Goal: Information Seeking & Learning: Learn about a topic

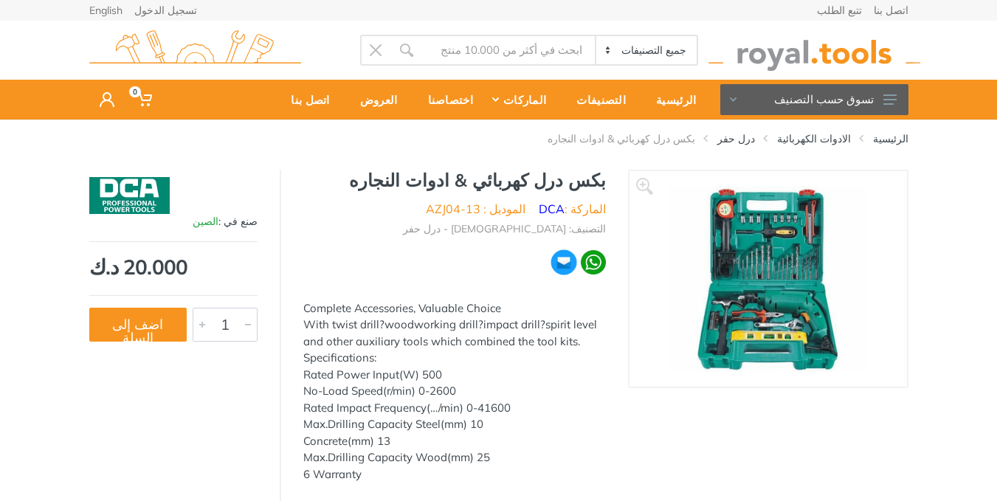
drag, startPoint x: 0, startPoint y: 0, endPoint x: 787, endPoint y: 300, distance: 842.5
click at [787, 300] on img at bounding box center [767, 279] width 198 height 186
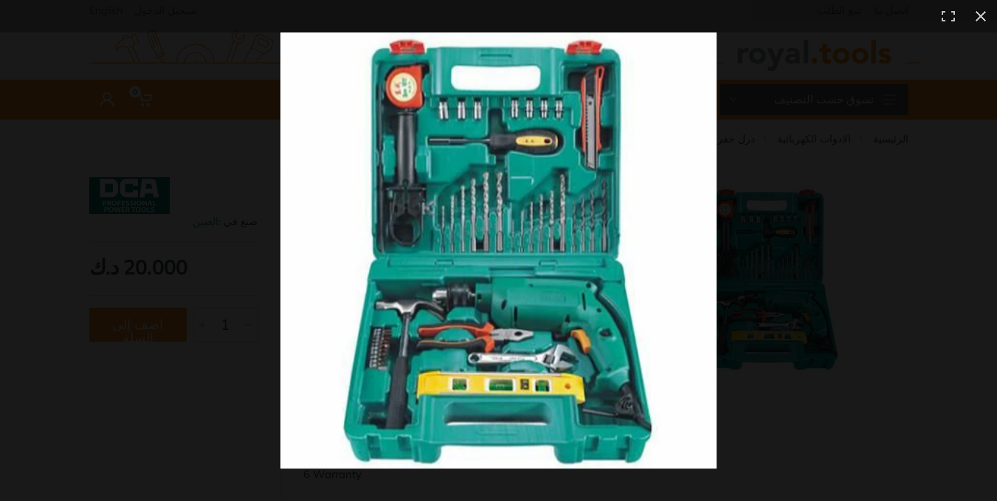
click at [787, 300] on div at bounding box center [778, 282] width 997 height 501
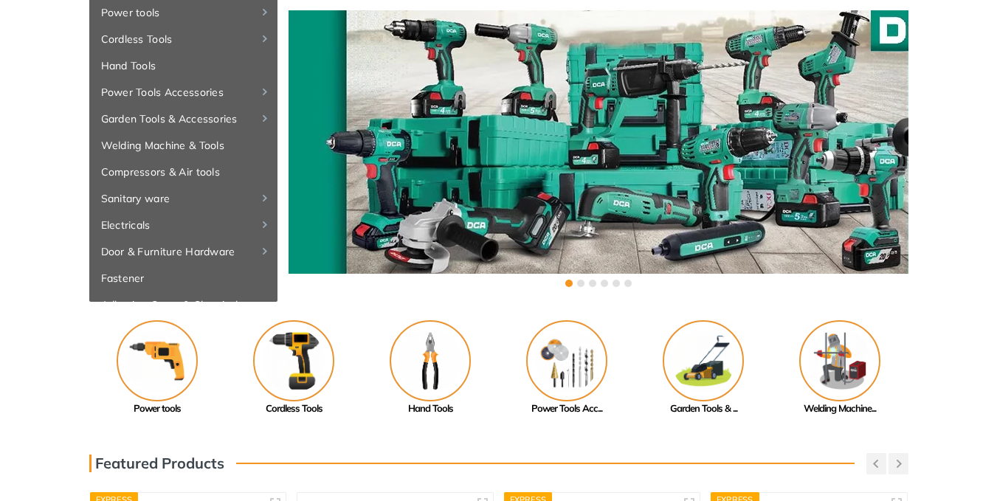
scroll to position [120, 0]
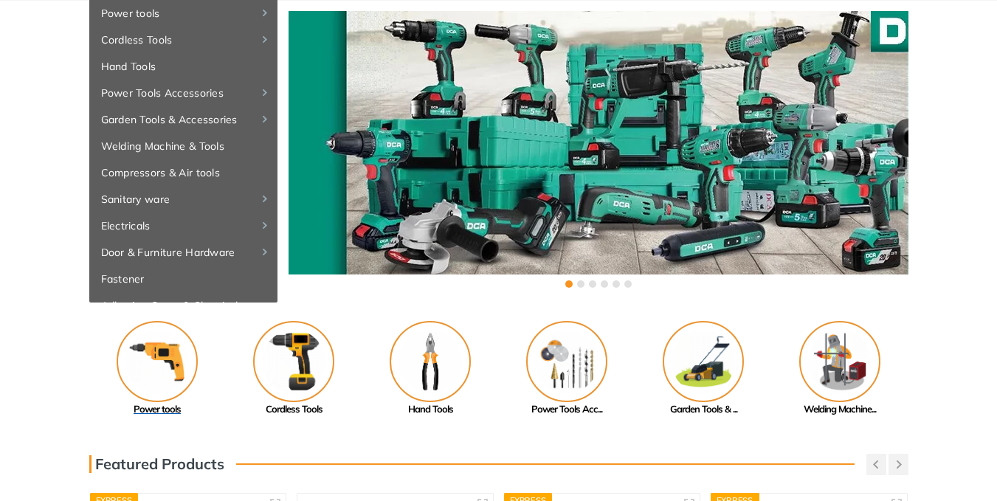
click at [172, 355] on img at bounding box center [157, 361] width 81 height 81
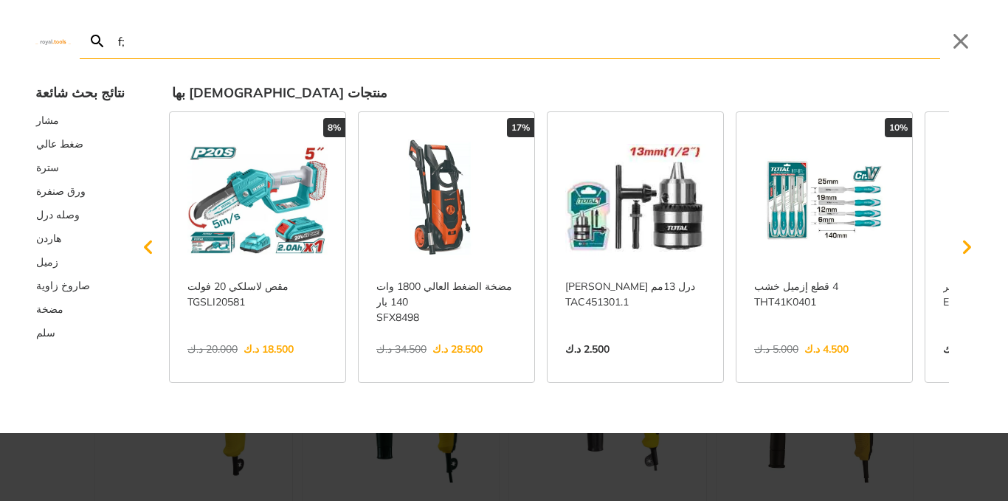
type input "f;"
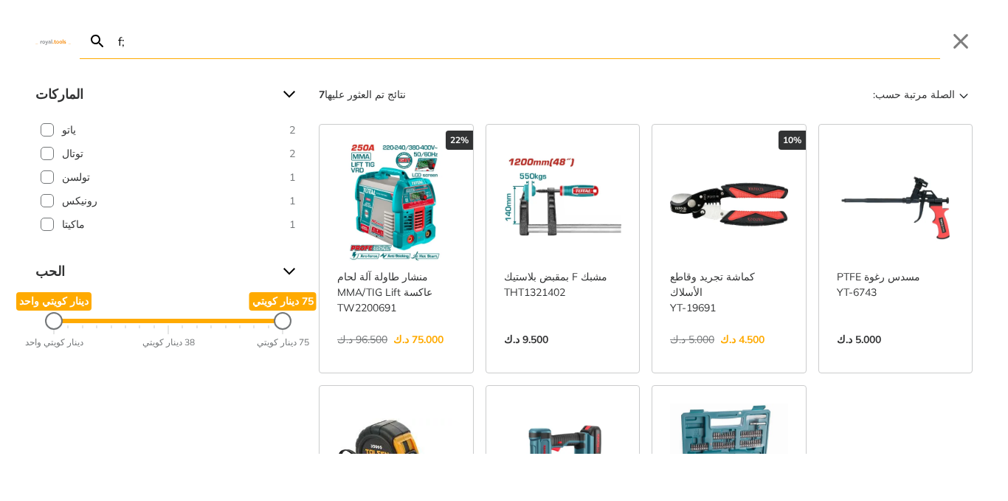
type input "f"
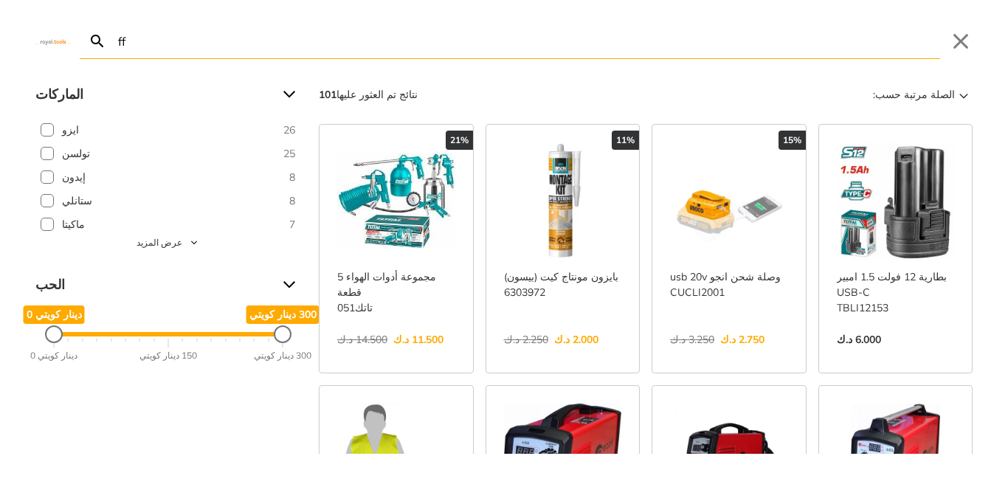
type input "f"
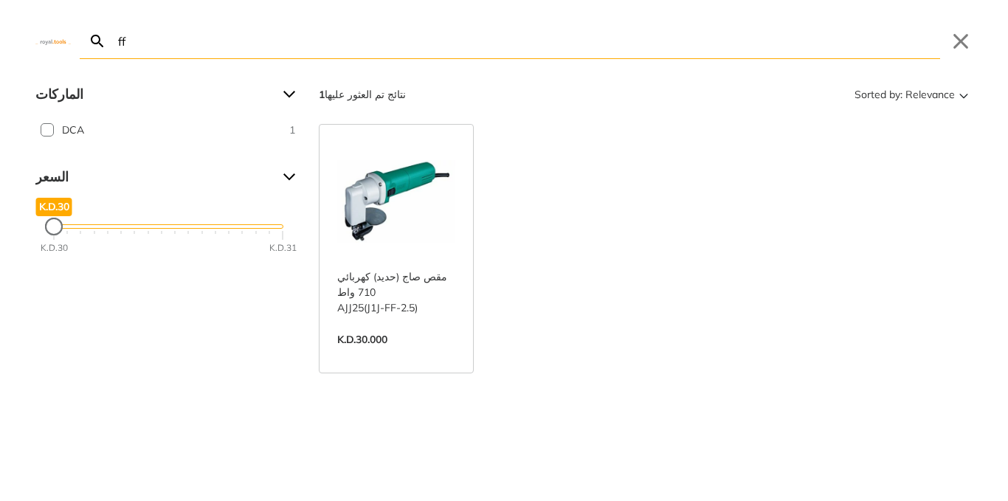
type input "f"
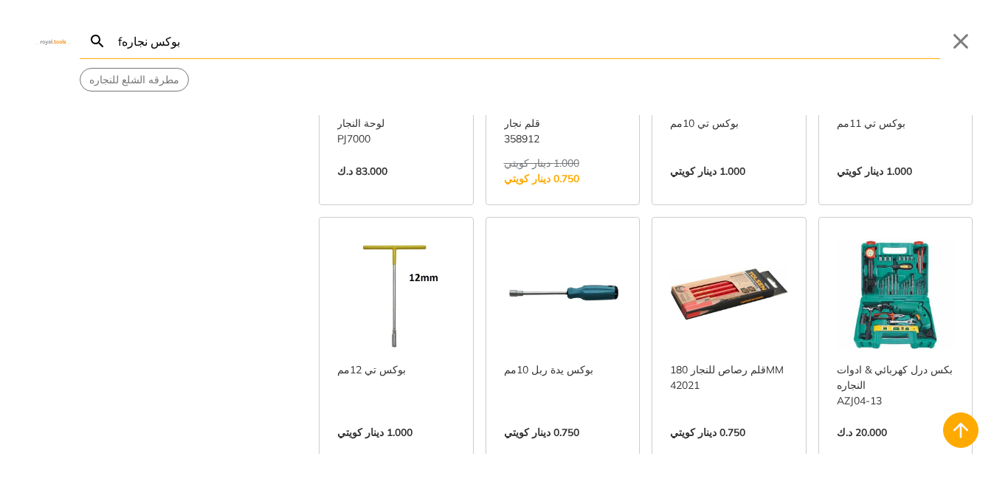
scroll to position [448, 0]
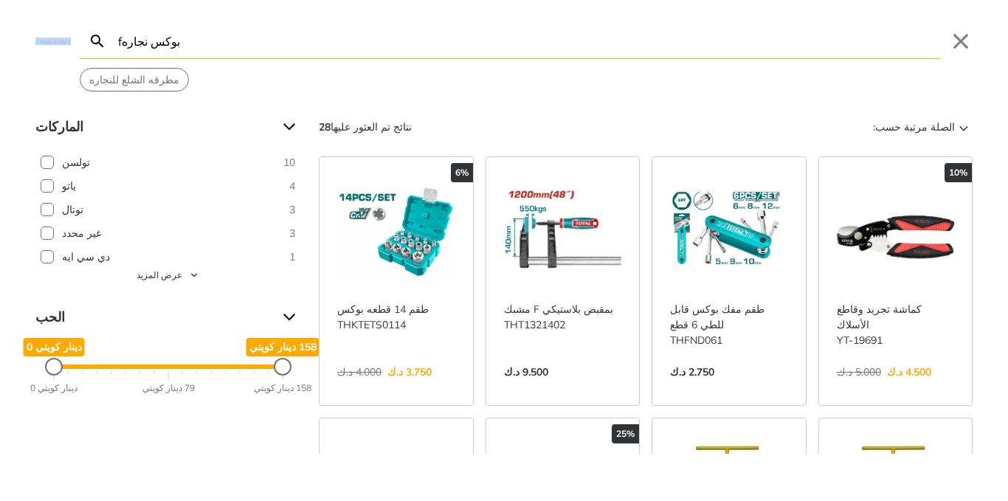
click at [117, 39] on form "Search fبوكس نجاره يُقدِّم" at bounding box center [510, 41] width 860 height 35
click at [122, 41] on input "fبوكس نجاره" at bounding box center [527, 41] width 825 height 35
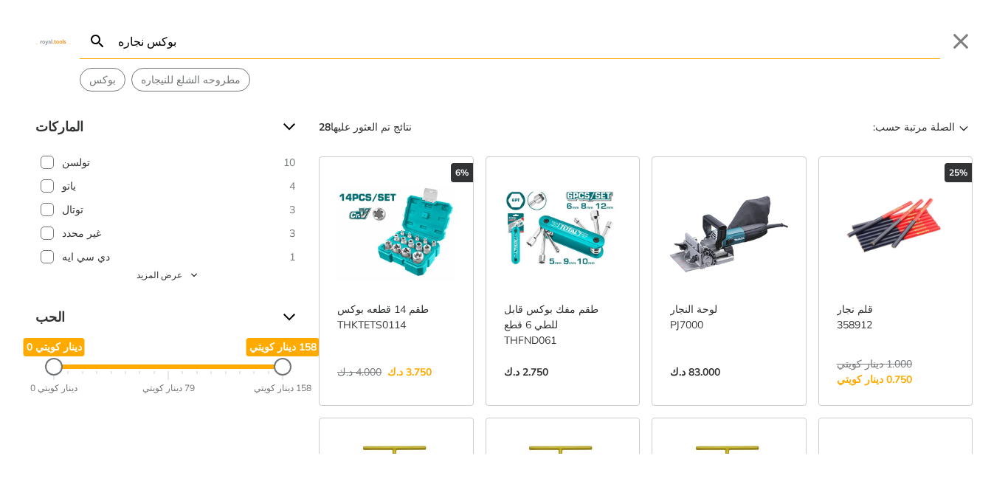
type input "بوكس نجاره"
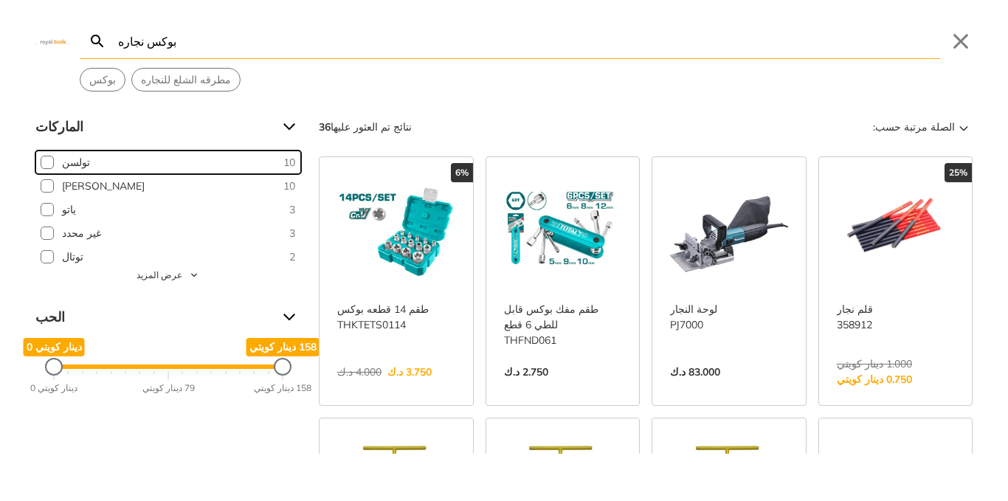
click at [255, 152] on button "تولسن 10" at bounding box center [168, 162] width 266 height 24
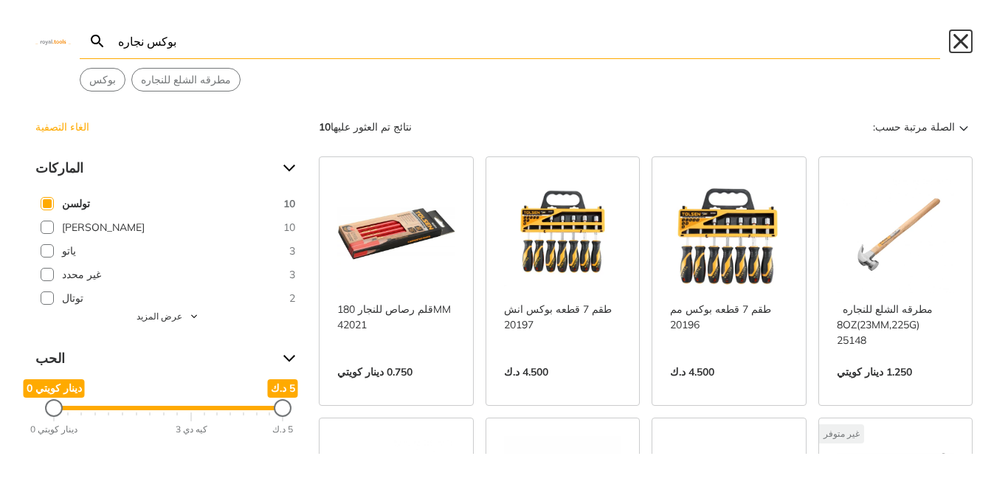
click at [967, 33] on button "Close" at bounding box center [961, 42] width 24 height 24
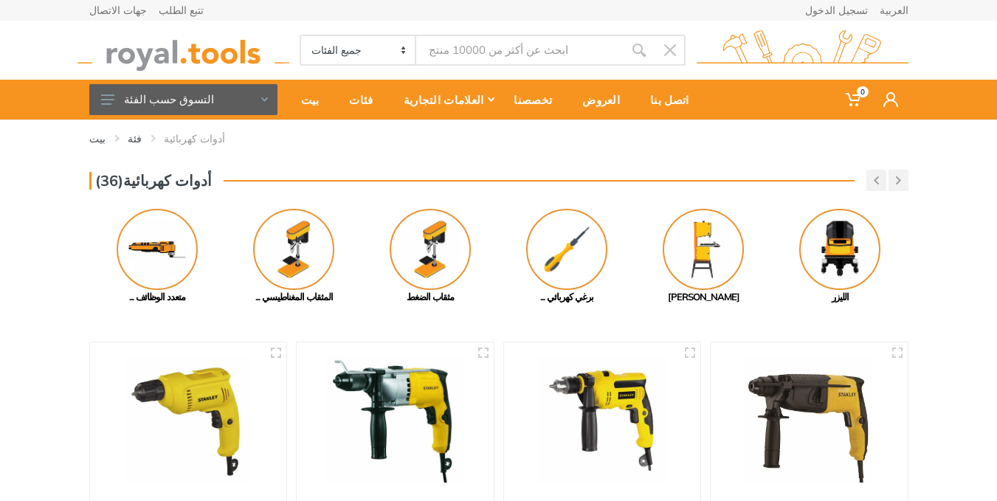
click at [407, 54] on select "جميع الفئات أدوات كهربائية أدوات لاسلكية أدوات يدوية ملحقات الأدوات الكهربائية …" at bounding box center [359, 50] width 116 height 28
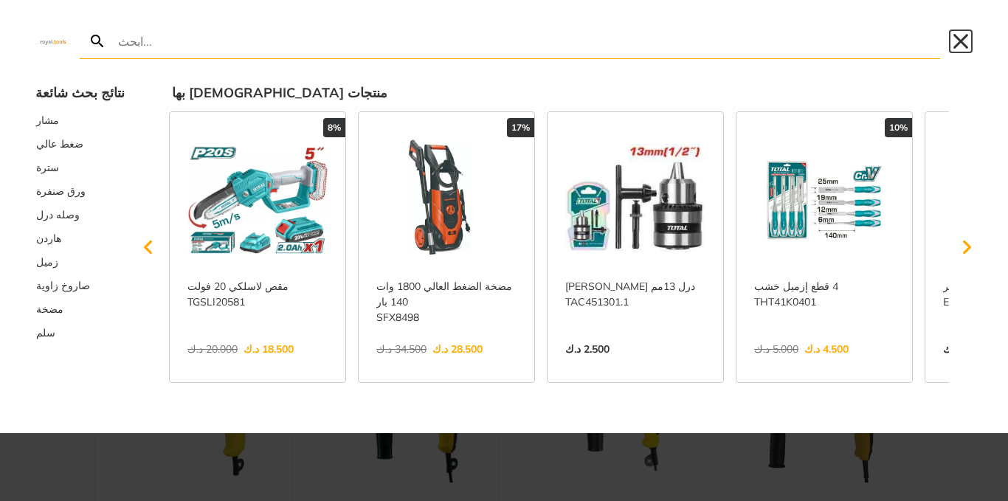
click at [961, 38] on button "يغلق" at bounding box center [961, 42] width 24 height 24
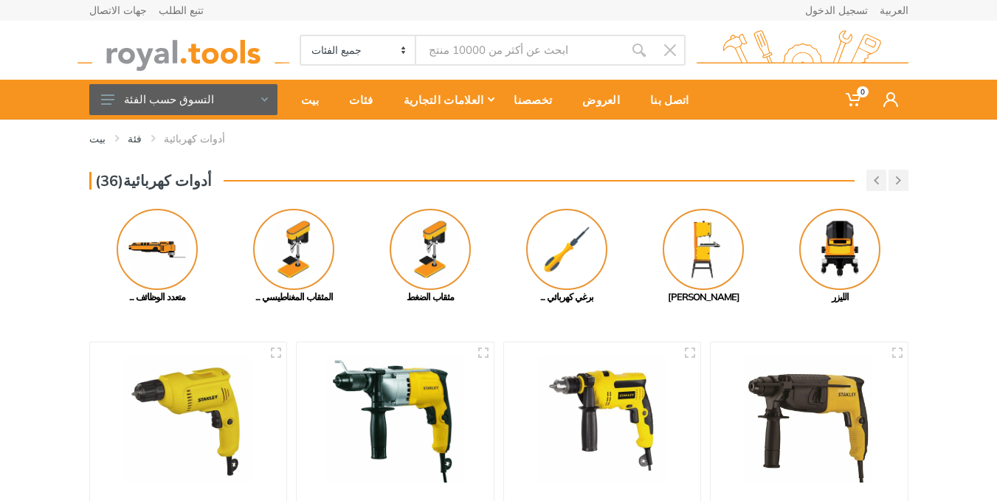
click at [402, 41] on select "جميع الفئات أدوات كهربائية أدوات لاسلكية أدوات يدوية ملحقات الأدوات الكهربائية …" at bounding box center [359, 50] width 116 height 28
select select "1"
click at [301, 36] on select "جميع الفئات أدوات كهربائية أدوات لاسلكية أدوات يدوية ملحقات الأدوات الكهربائية …" at bounding box center [359, 50] width 116 height 28
click at [374, 54] on select "جميع الفئات أدوات كهربائية أدوات لاسلكية أدوات يدوية ملحقات الأدوات الكهربائية …" at bounding box center [359, 50] width 116 height 28
click at [301, 36] on select "جميع الفئات أدوات كهربائية أدوات لاسلكية أدوات يدوية ملحقات الأدوات الكهربائية …" at bounding box center [359, 50] width 116 height 28
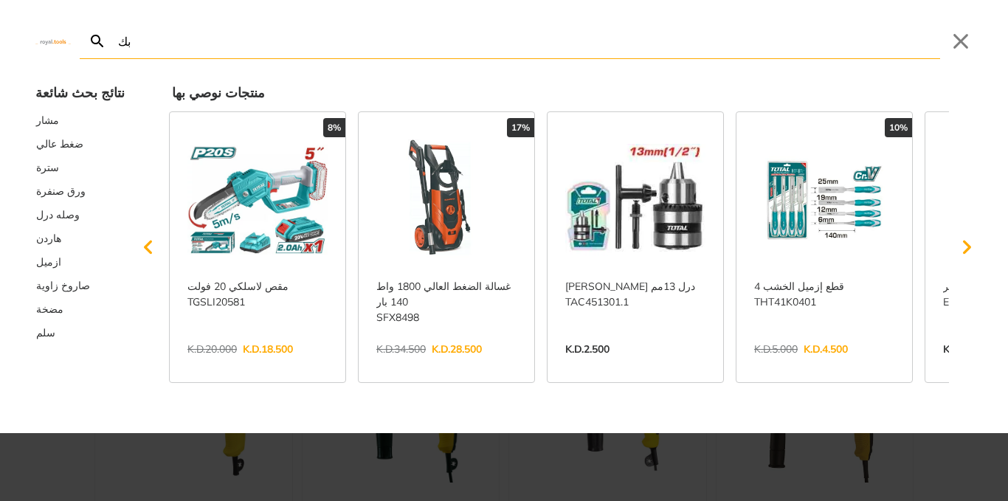
type input "بك"
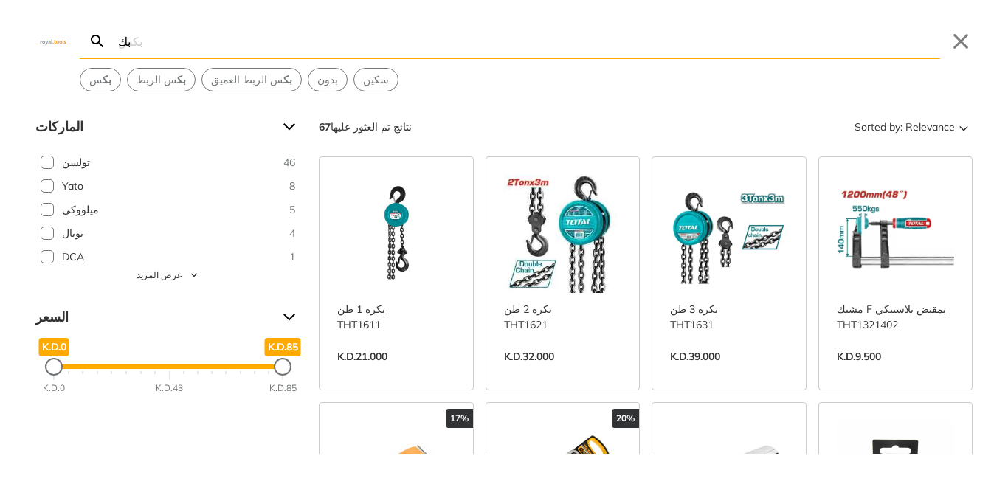
type input "ب"
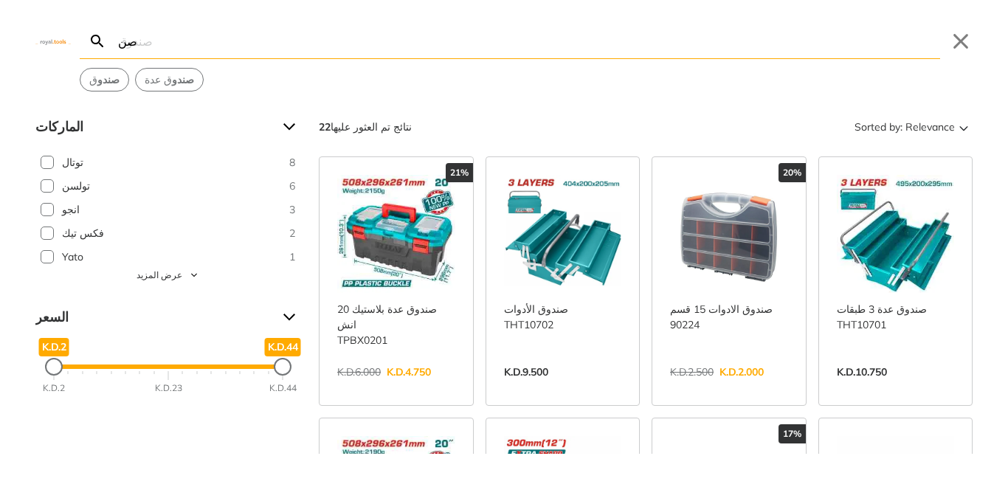
type input "ص"
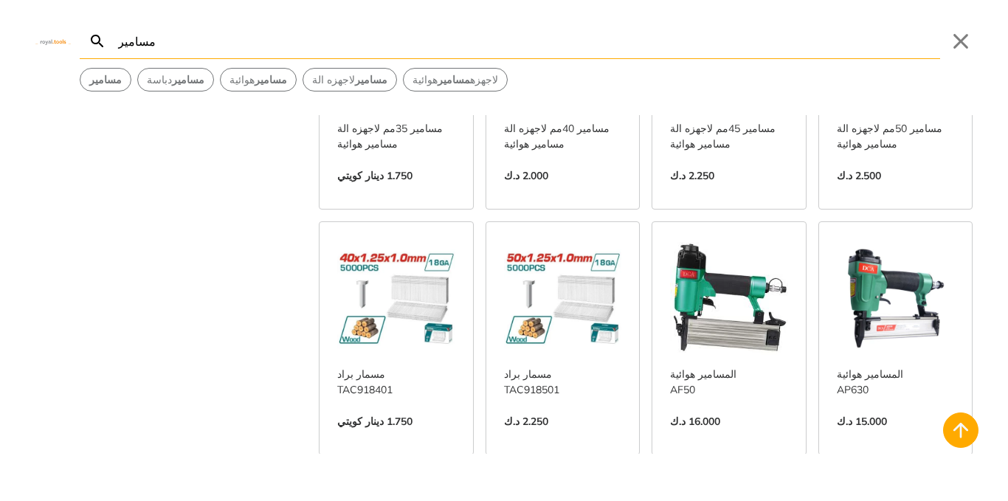
scroll to position [1128, 0]
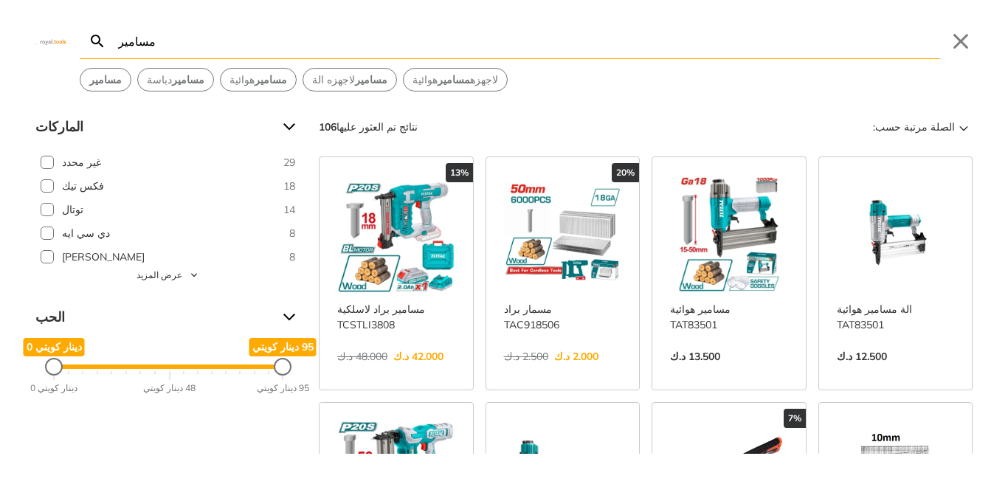
type input "مسامير"
click at [589, 372] on link "عرض المزيد ->" at bounding box center [563, 372] width 118 height 0
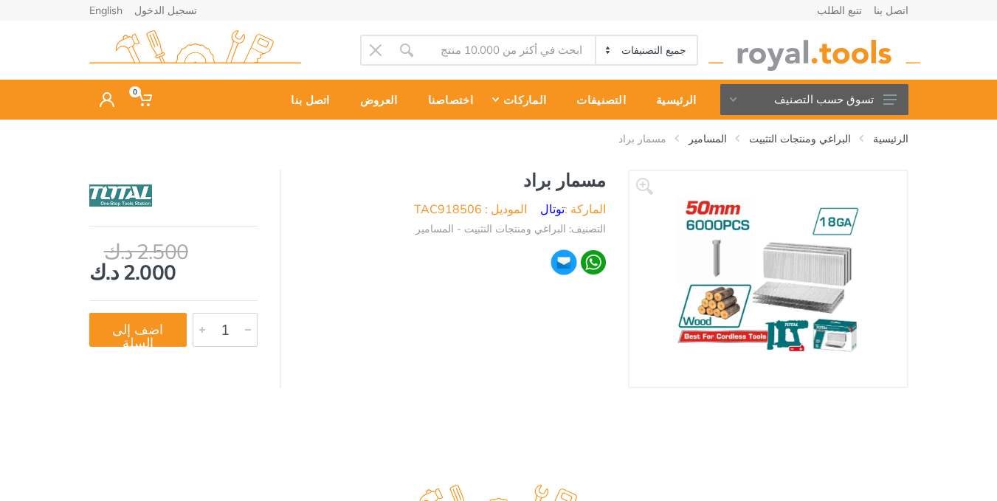
type input "مسامير"
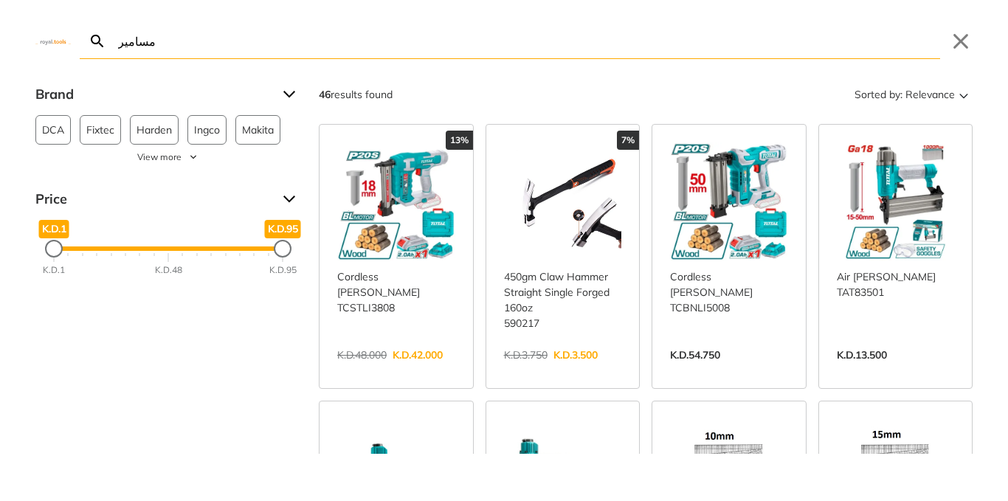
select select "1"
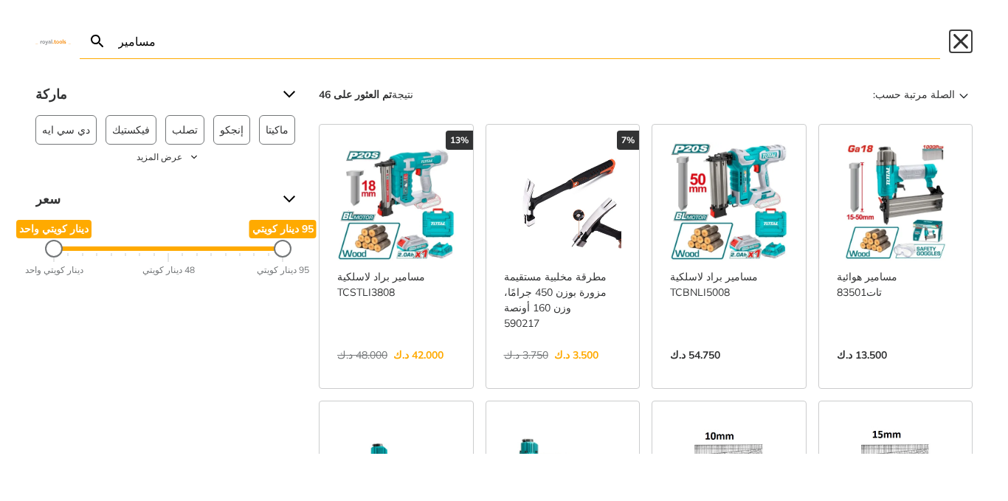
click at [964, 40] on button "يغلق" at bounding box center [961, 42] width 24 height 24
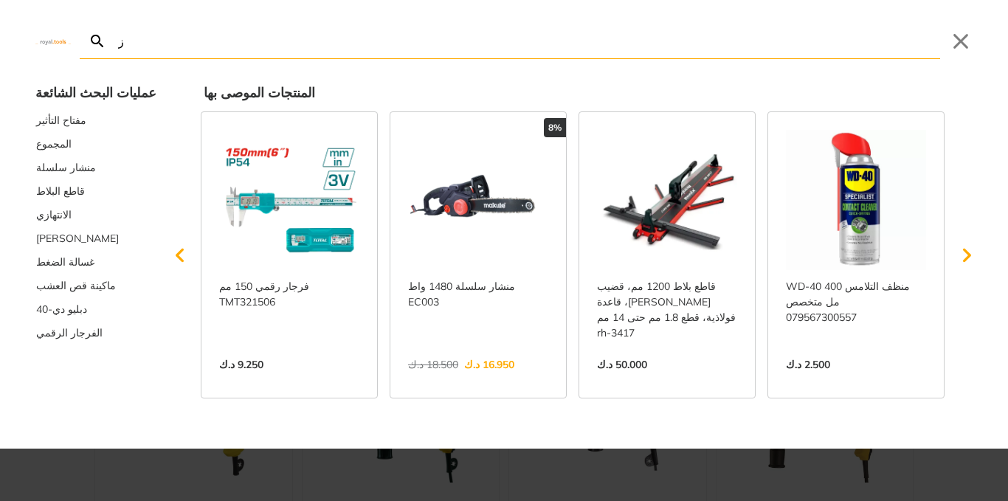
type input "ز"
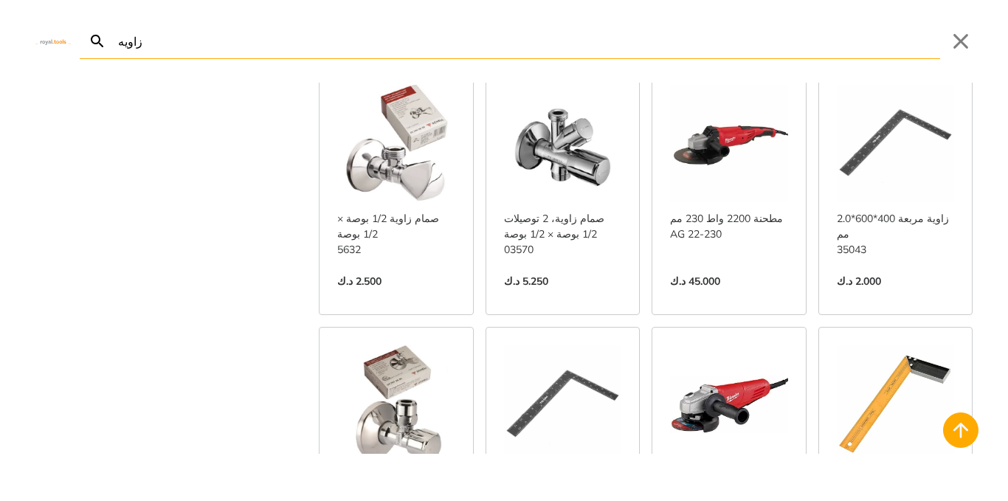
scroll to position [2974, 0]
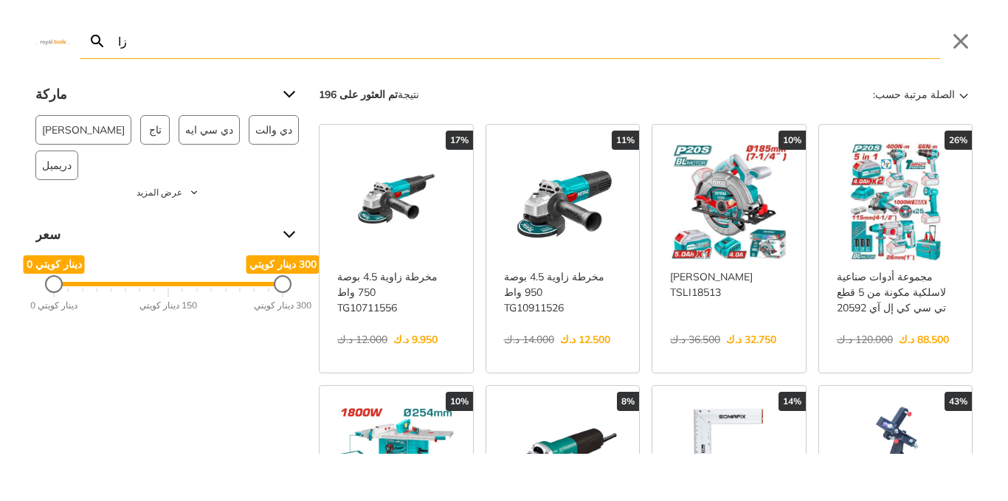
type input "ز"
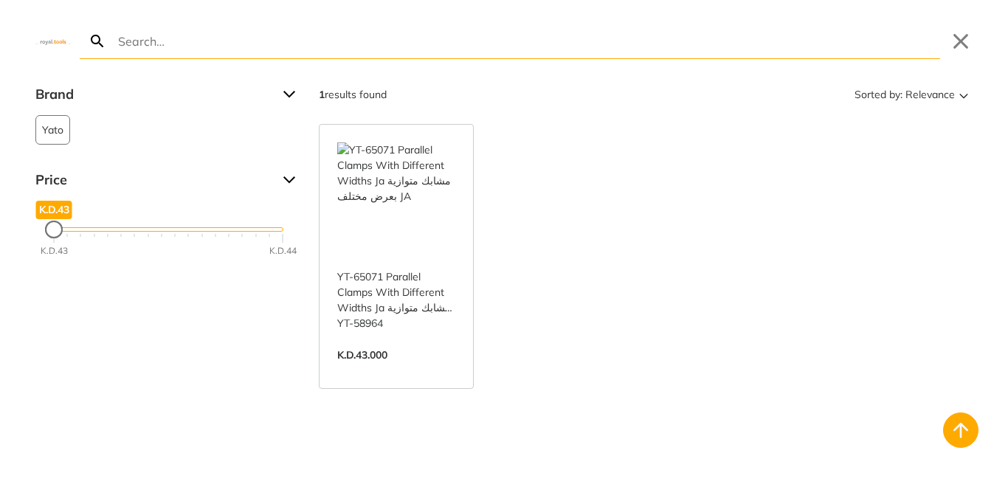
type input "ز"
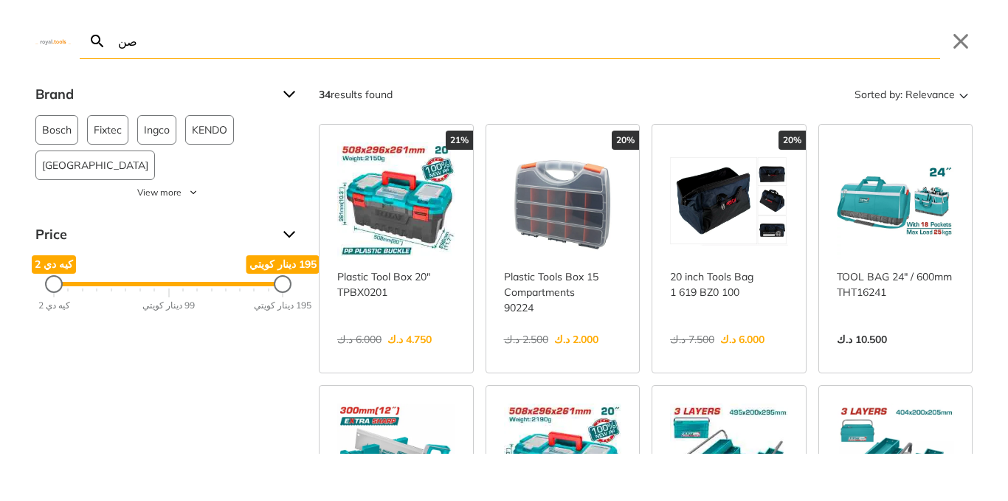
type input "ص"
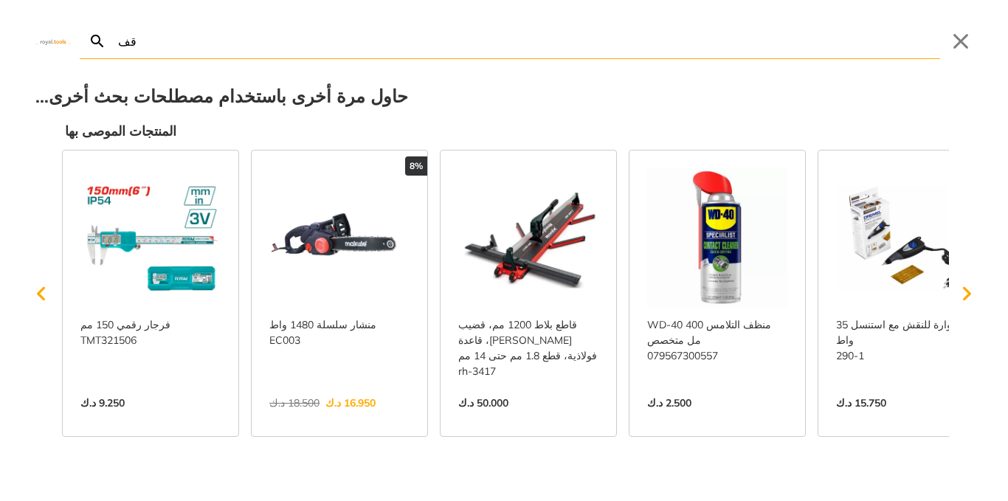
type input "ق"
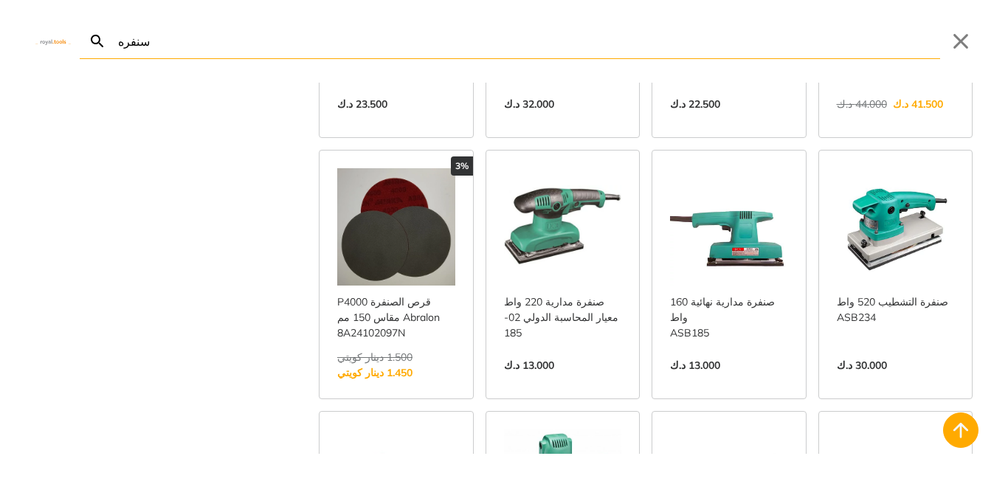
scroll to position [810, 0]
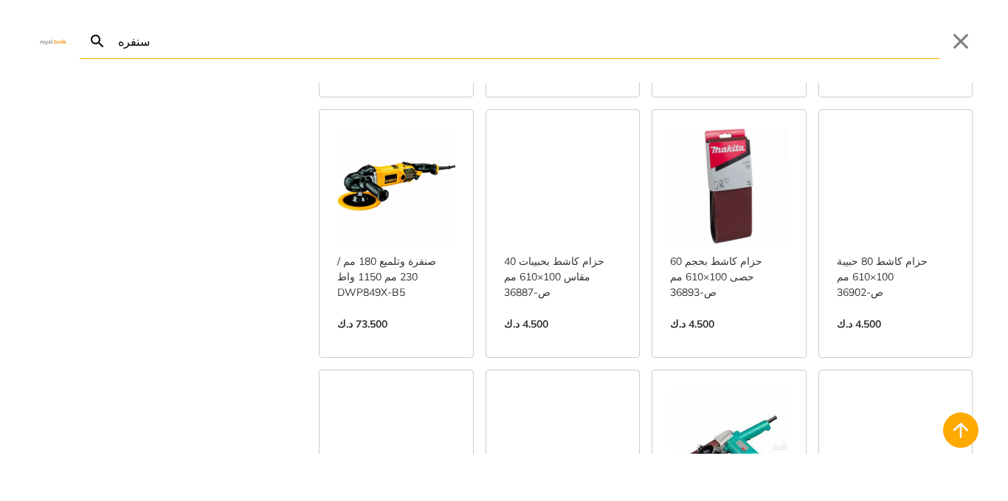
scroll to position [1356, 0]
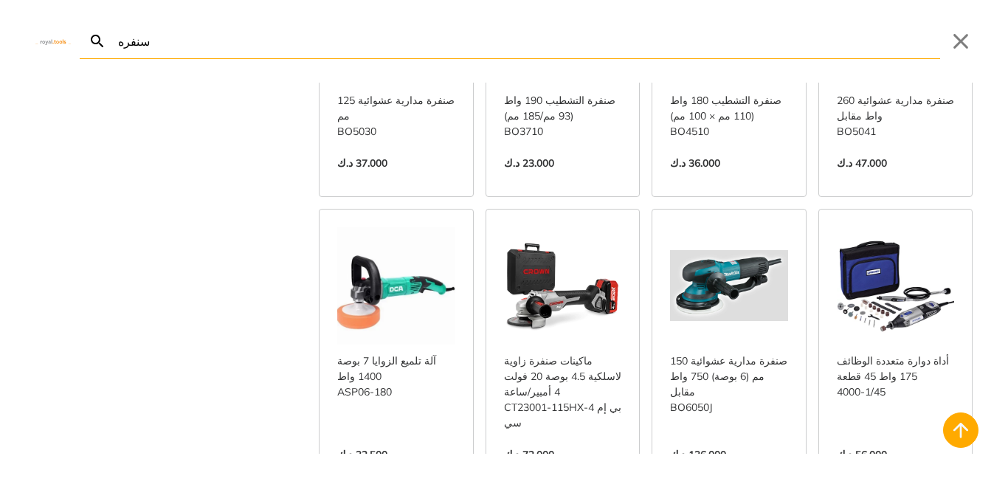
scroll to position [3661, 0]
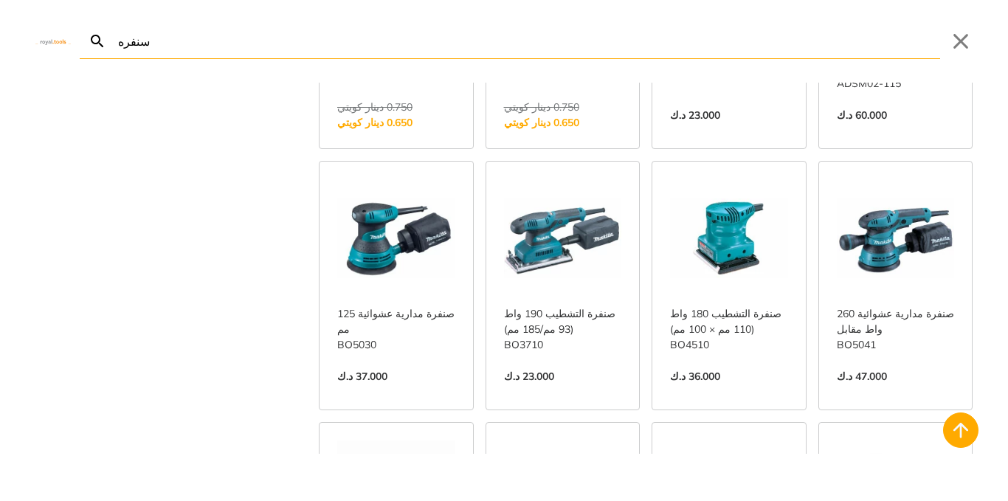
scroll to position [2213, 0]
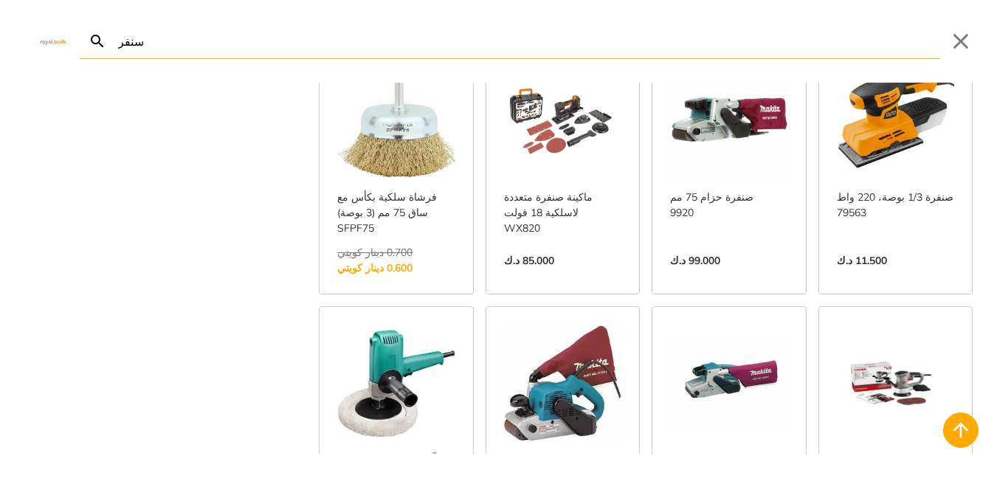
scroll to position [812, 0]
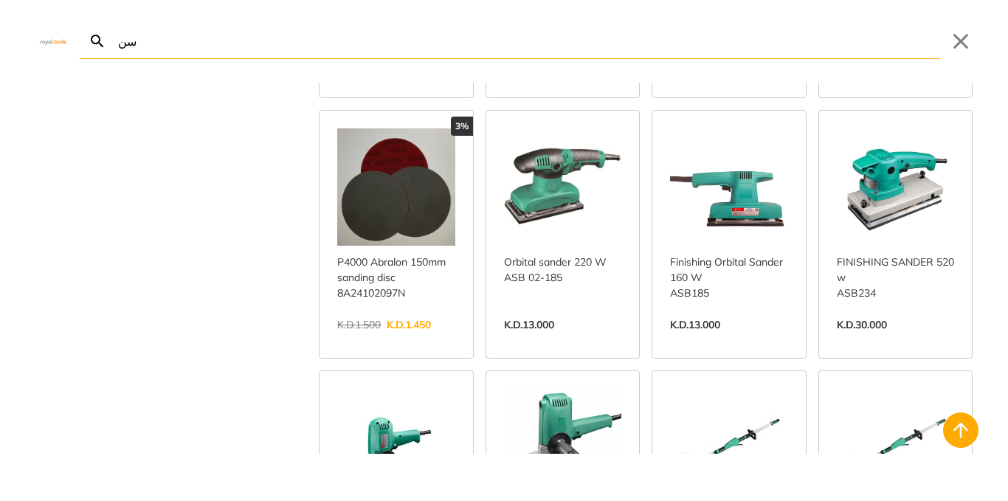
type input "س"
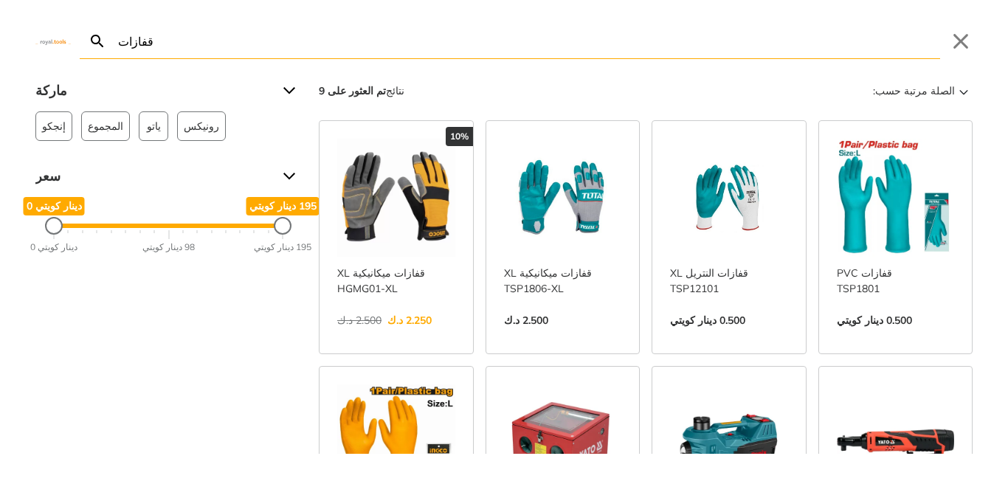
scroll to position [2, 0]
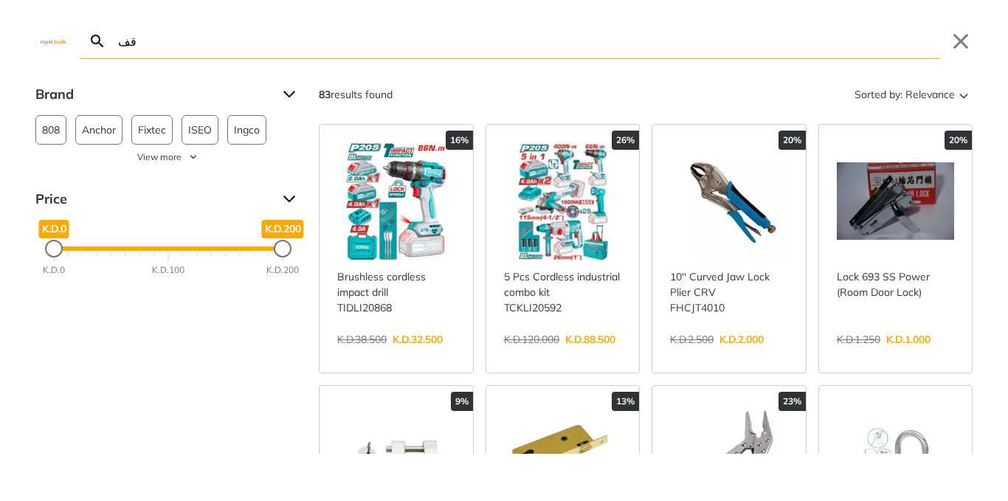
type input "ق"
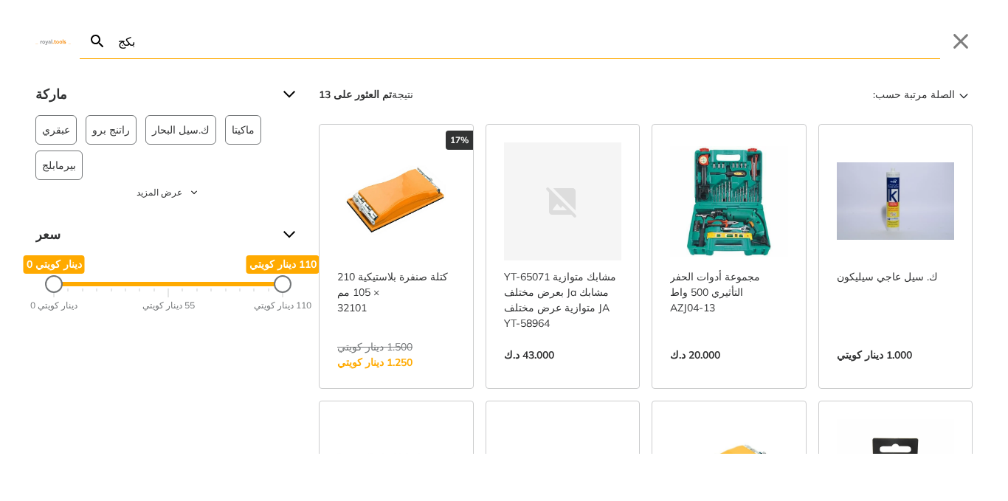
type input "بكج"
click at [696, 370] on link "عرض المزيد →" at bounding box center [729, 370] width 118 height 0
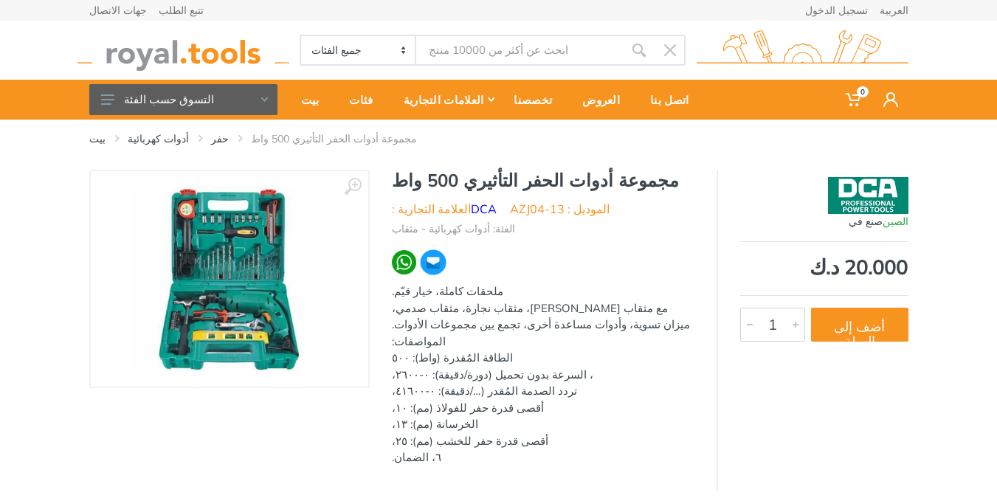
type input "بكج"
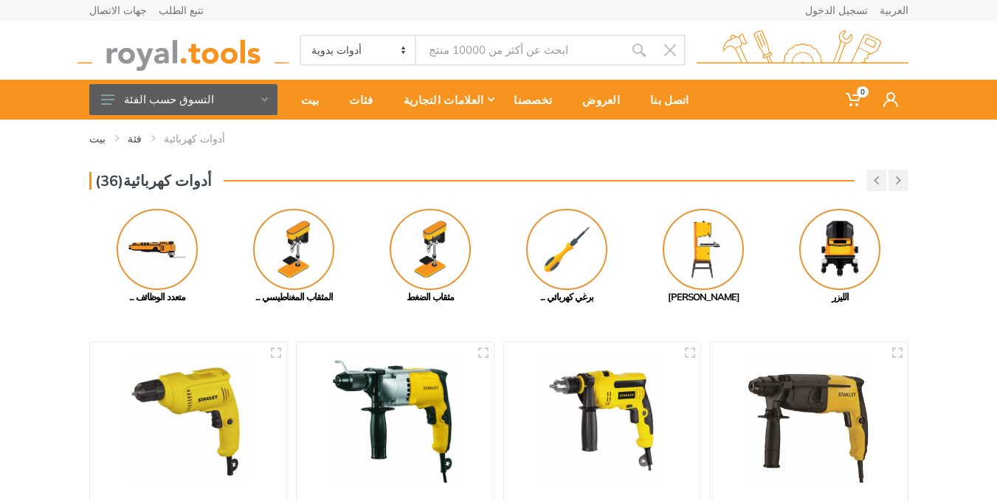
select select "1"
type input "بكج"
